Goal: Task Accomplishment & Management: Manage account settings

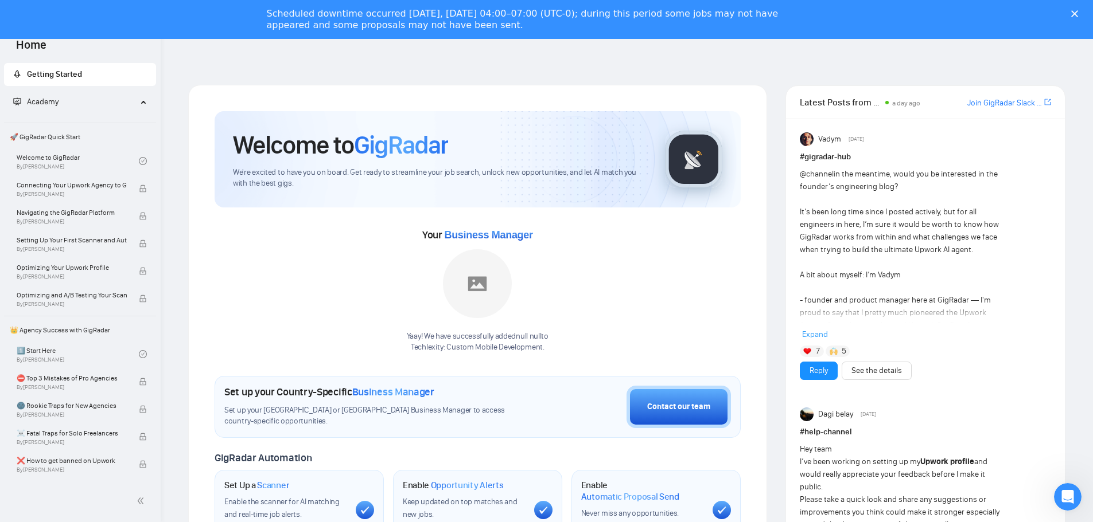
click at [1078, 11] on icon "Закрити" at bounding box center [1074, 13] width 7 height 7
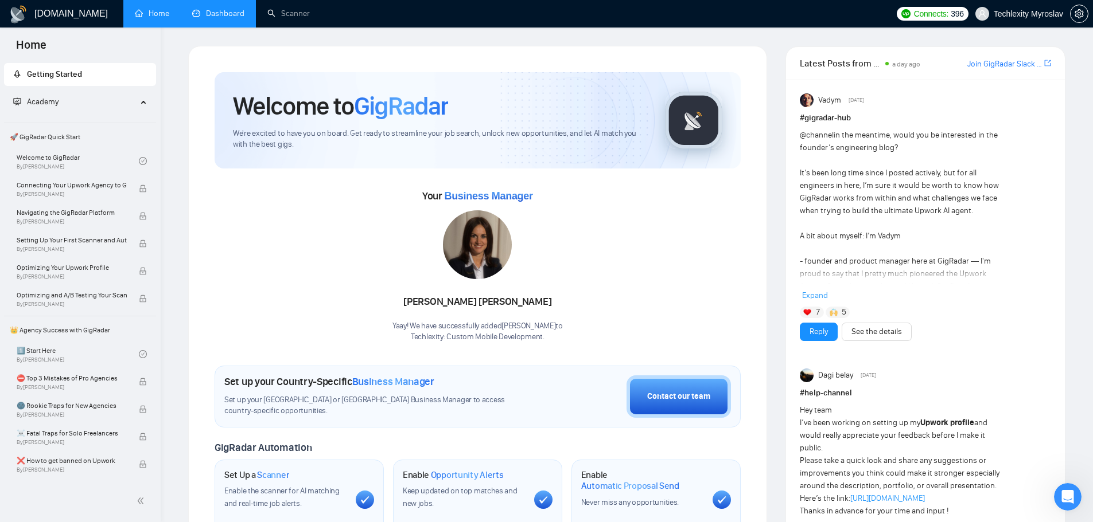
click at [208, 18] on link "Dashboard" at bounding box center [218, 14] width 52 height 10
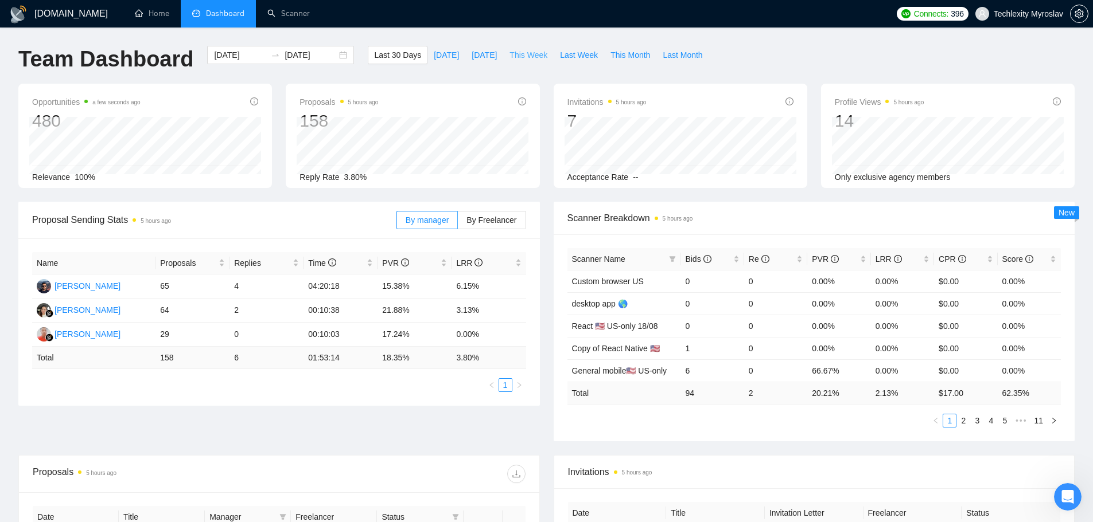
click at [532, 59] on span "This Week" at bounding box center [528, 55] width 38 height 13
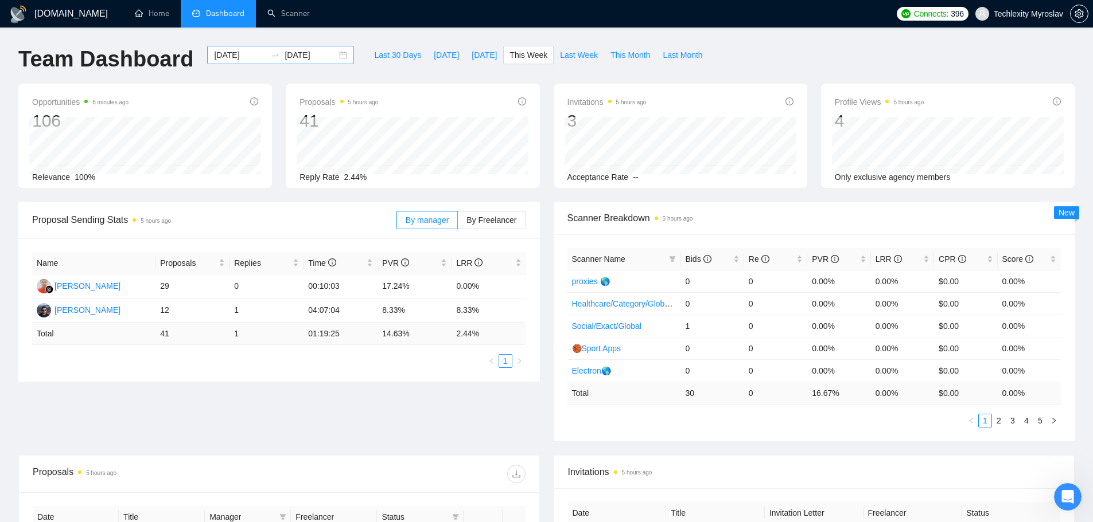
click at [329, 51] on div "[DATE] [DATE]" at bounding box center [280, 55] width 147 height 18
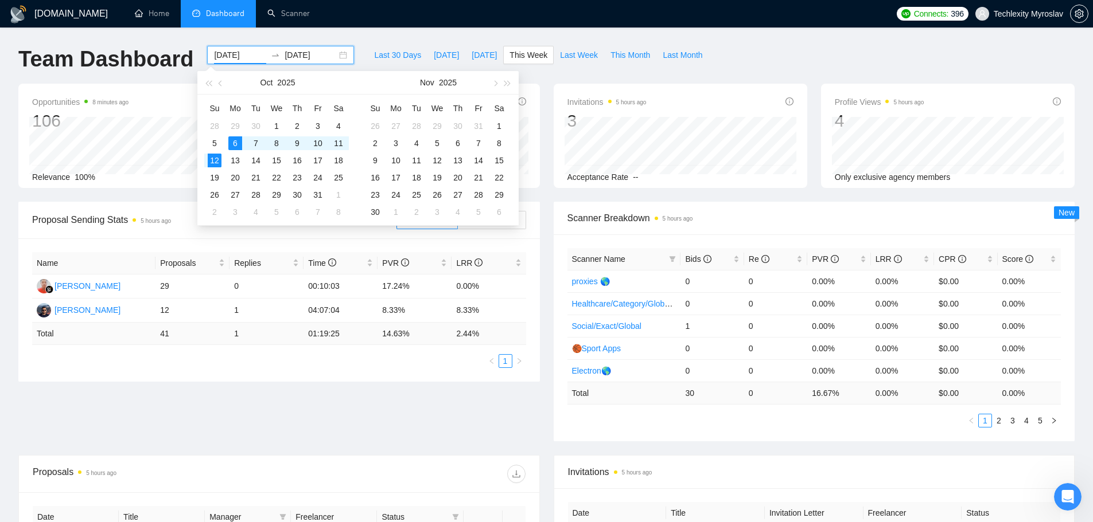
click at [334, 56] on div "[DATE] [DATE]" at bounding box center [280, 55] width 147 height 18
type input "[DATE]"
click at [216, 123] on div "28" at bounding box center [215, 126] width 14 height 14
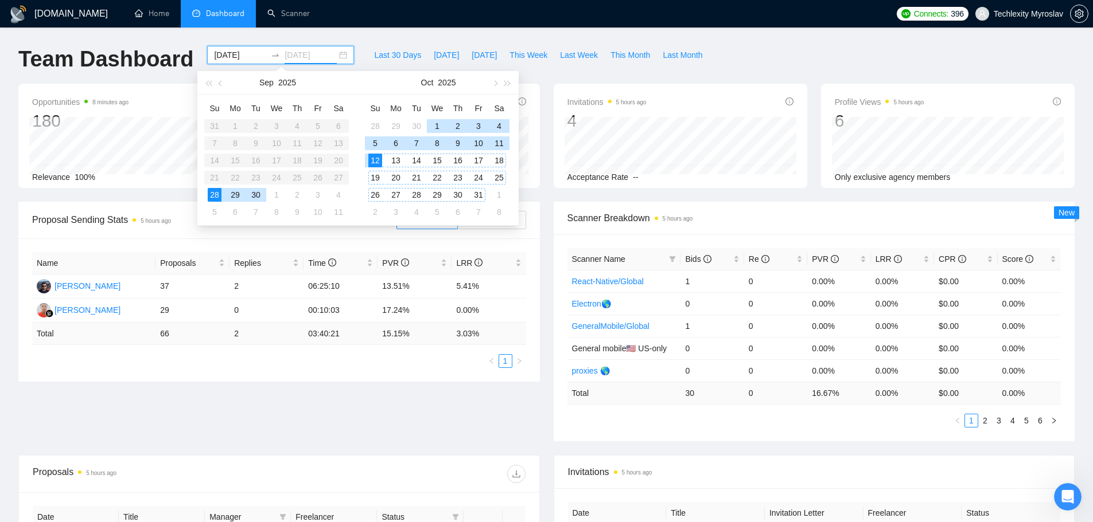
type input "[DATE]"
click at [572, 32] on div "[DOMAIN_NAME] Home Dashboard Scanner Connects: 396 Techlexity Myroslav Team Das…" at bounding box center [546, 454] width 1093 height 909
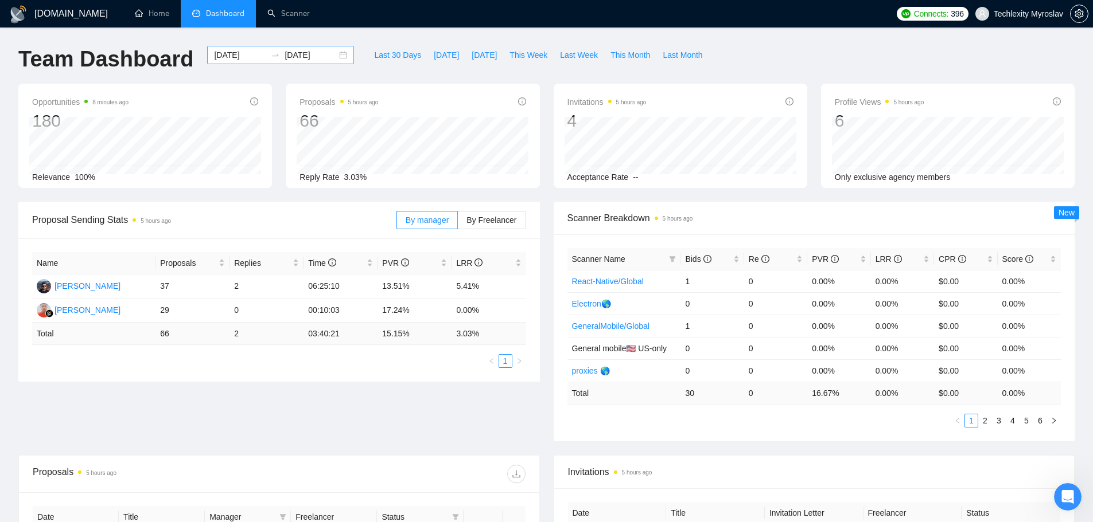
click at [333, 53] on div "[DATE] [DATE]" at bounding box center [280, 55] width 147 height 18
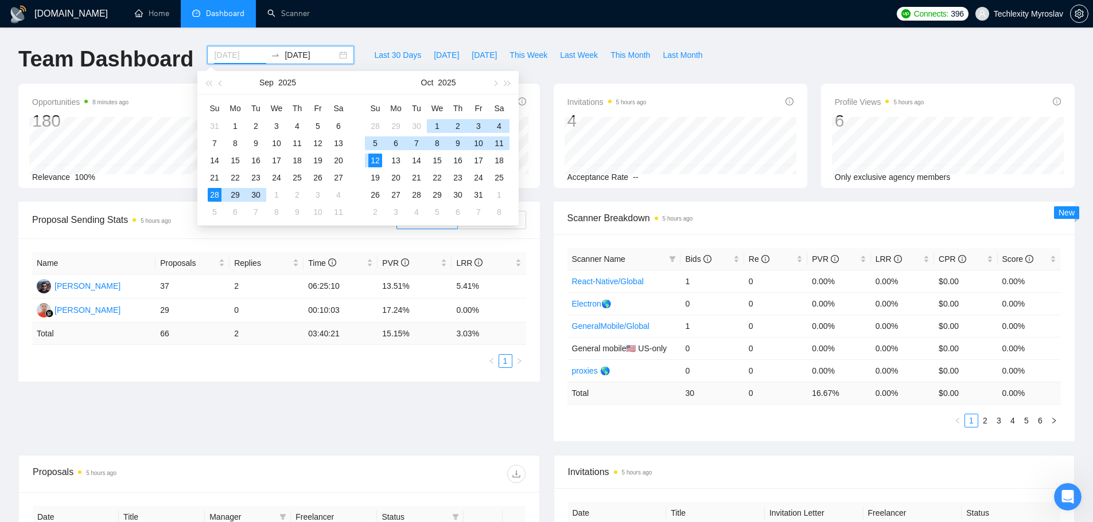
type input "[DATE]"
